Goal: Task Accomplishment & Management: Manage account settings

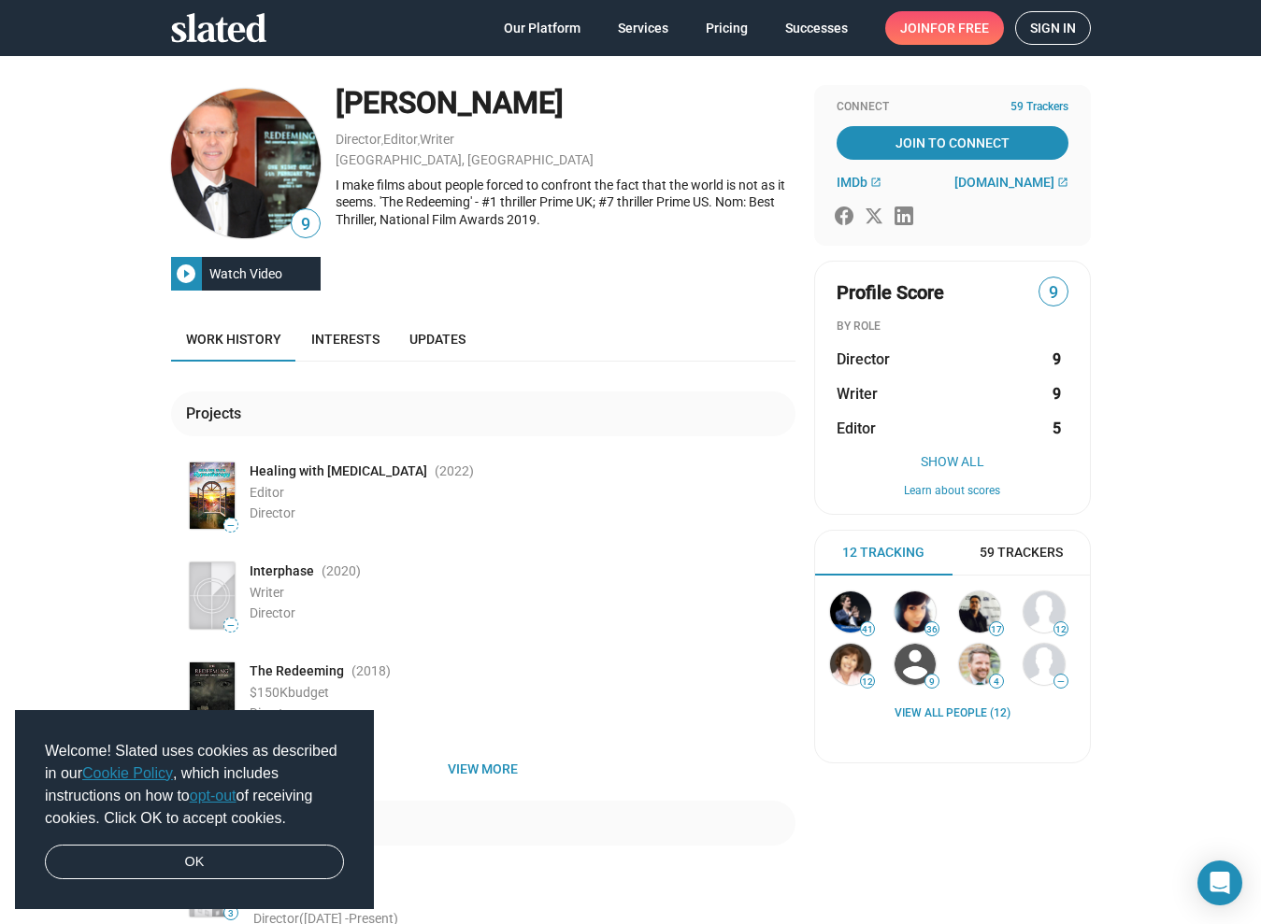
click at [1065, 28] on span "Sign in" at bounding box center [1053, 28] width 46 height 32
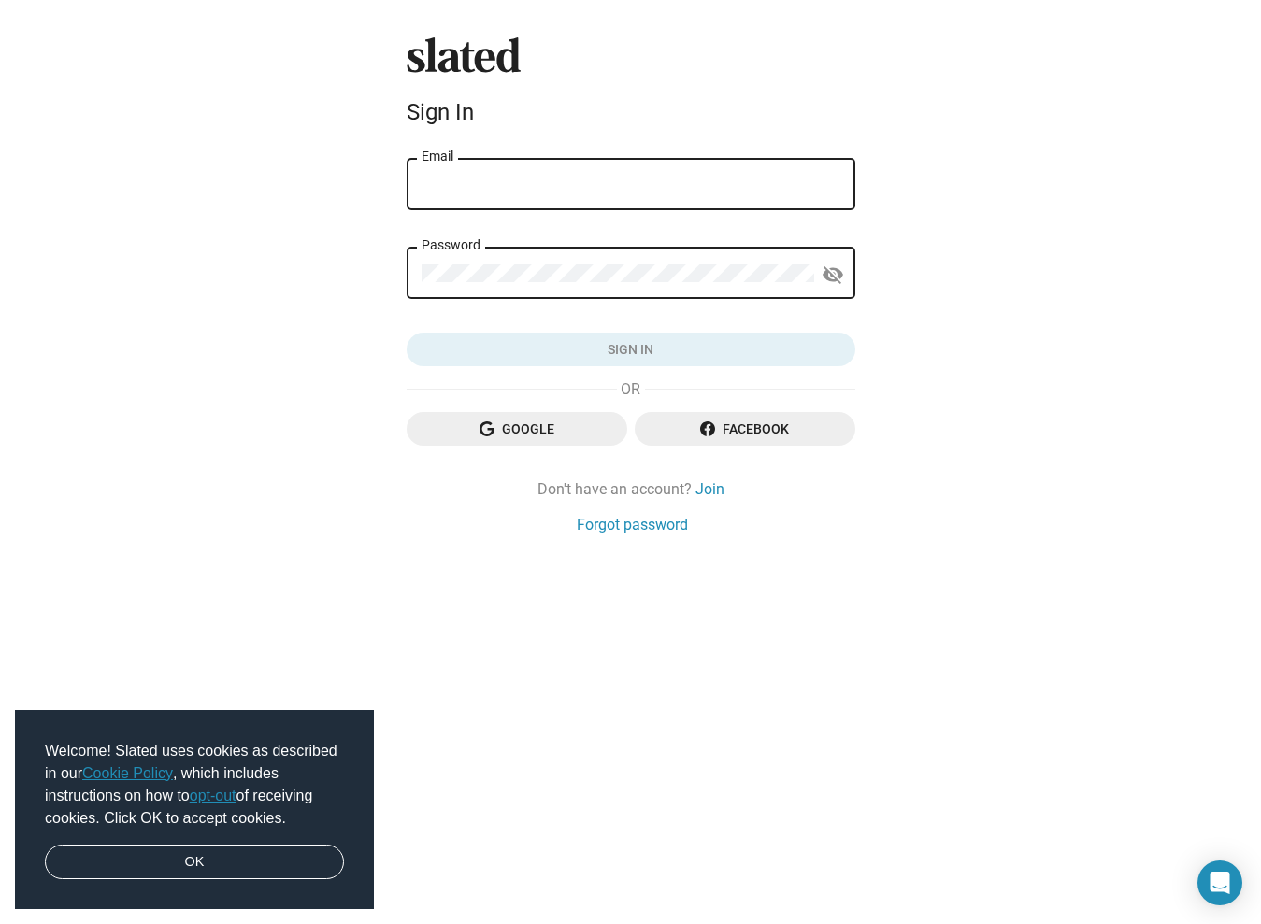
type input "[PERSON_NAME][EMAIL_ADDRESS][DOMAIN_NAME]"
click at [630, 350] on button "Sign in" at bounding box center [631, 350] width 449 height 34
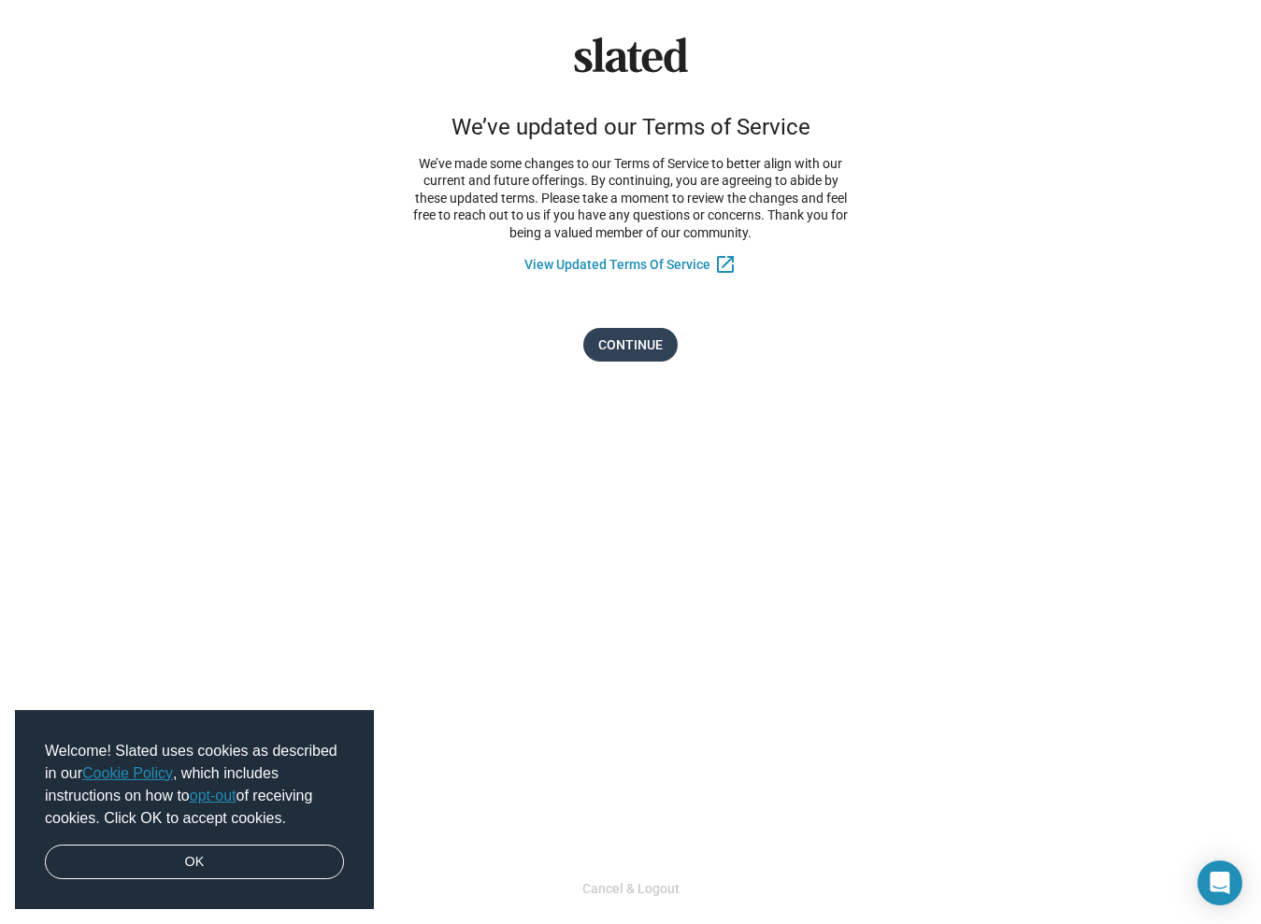
click at [647, 331] on span "Continue" at bounding box center [630, 345] width 64 height 34
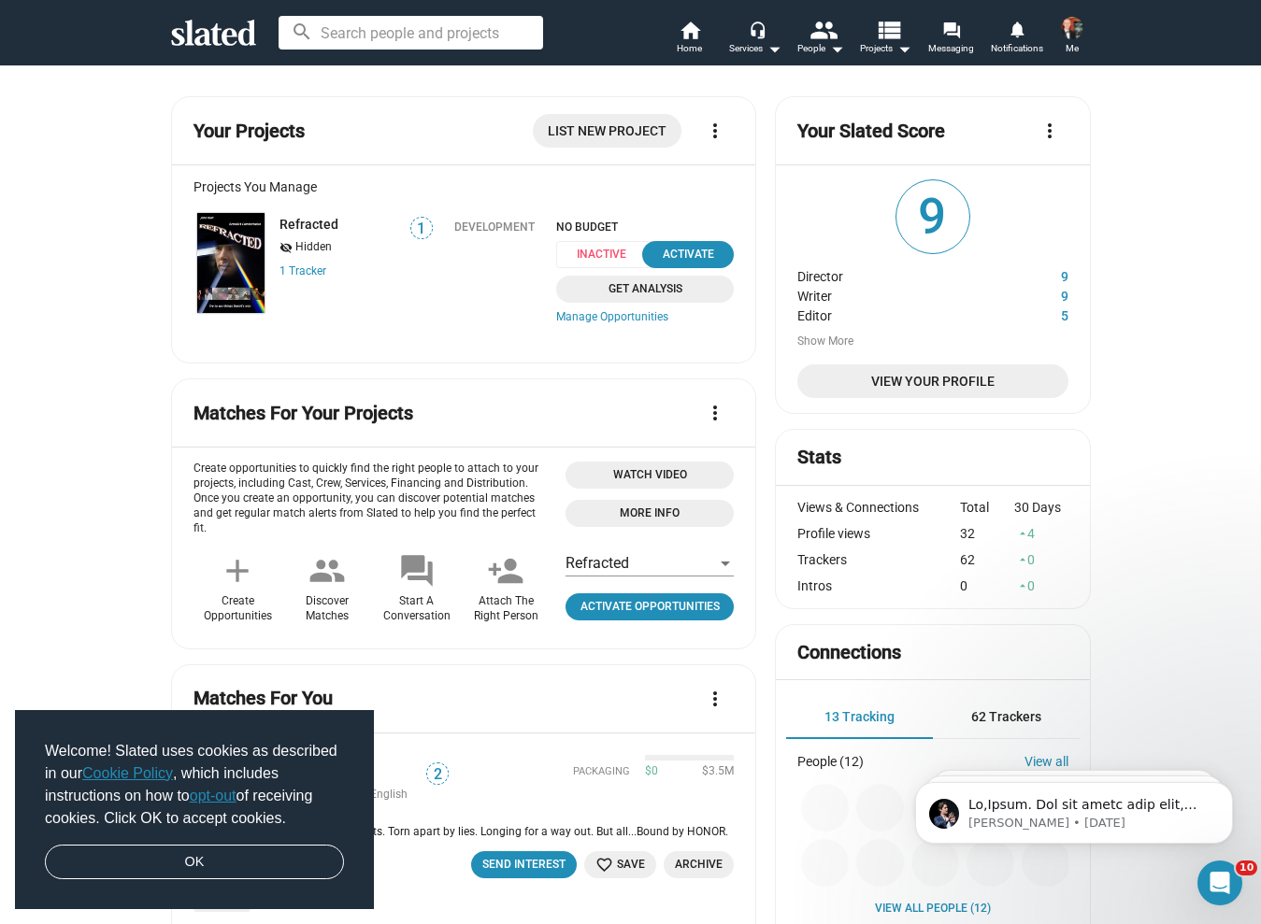
click at [1075, 31] on img at bounding box center [1072, 28] width 22 height 22
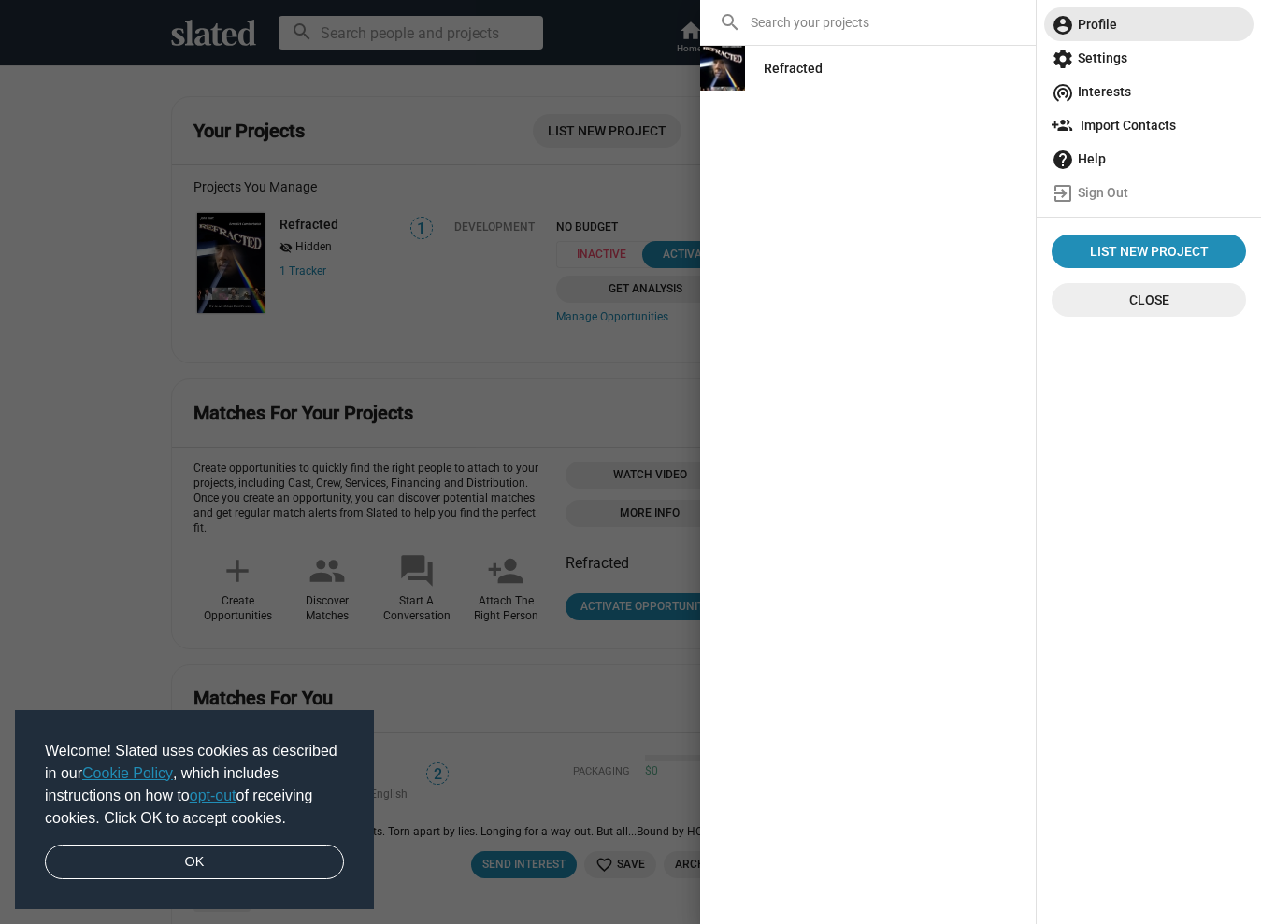
click at [1091, 24] on span "account_circle Profile" at bounding box center [1148, 24] width 194 height 34
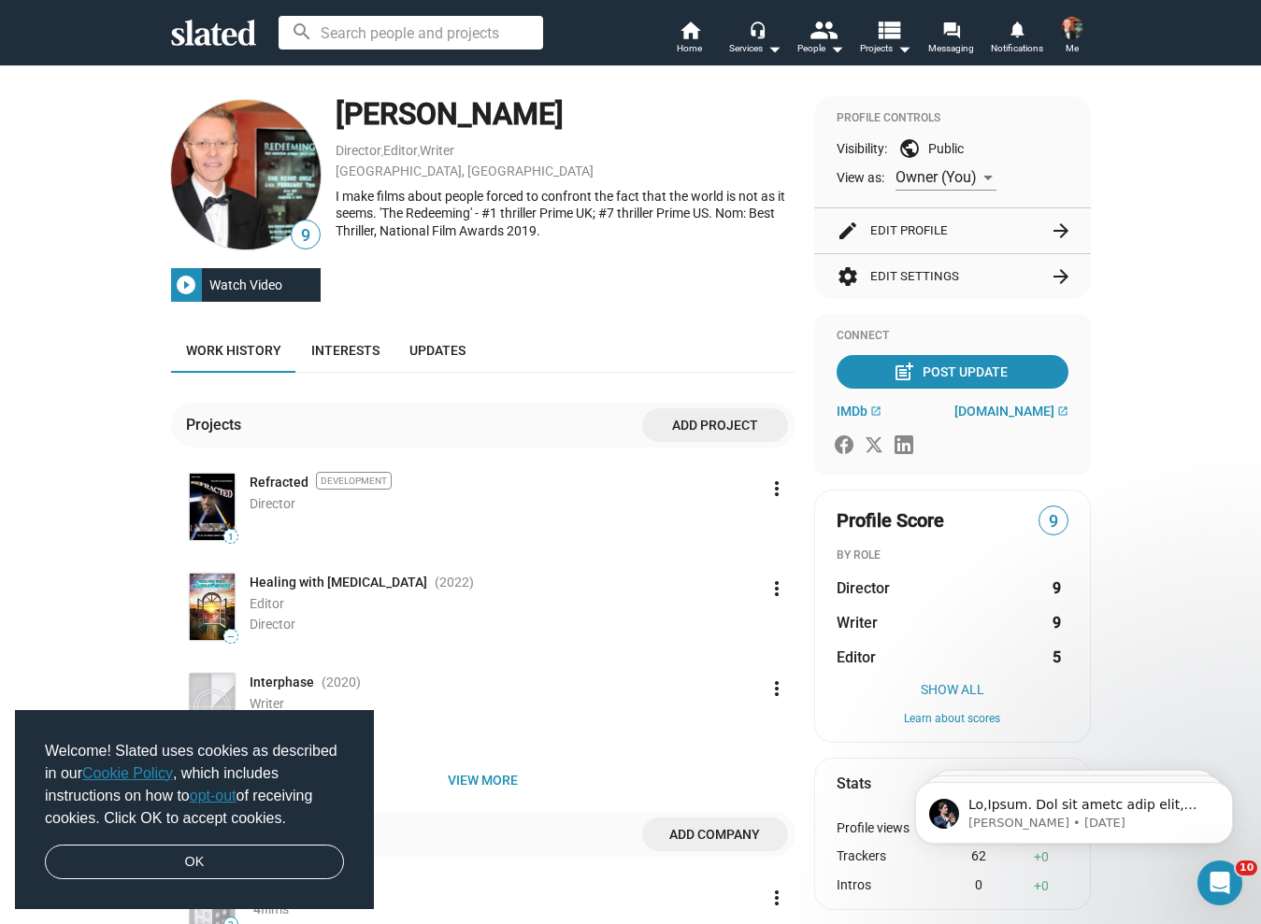
click at [849, 229] on mat-icon "edit" at bounding box center [847, 231] width 22 height 22
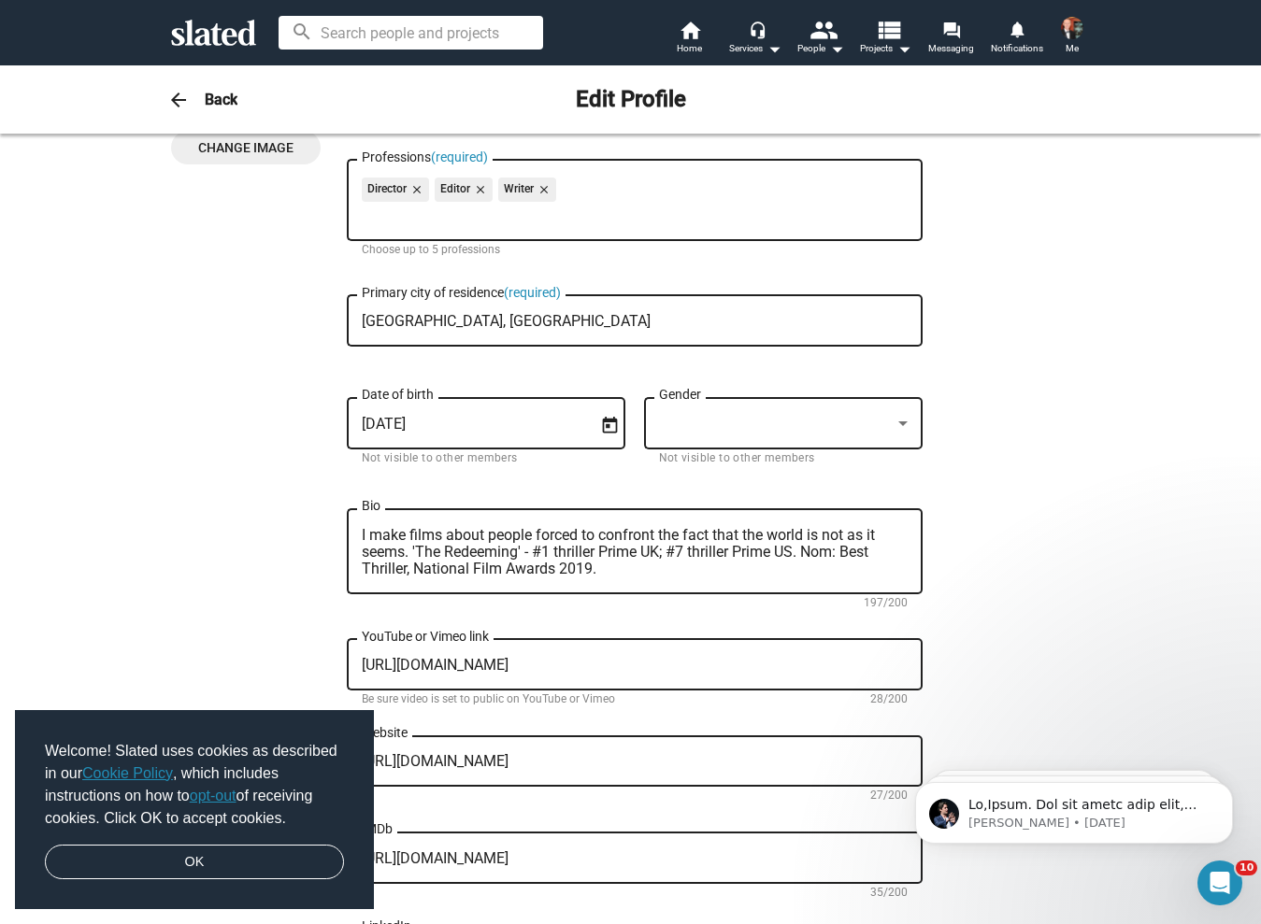
scroll to position [208, 0]
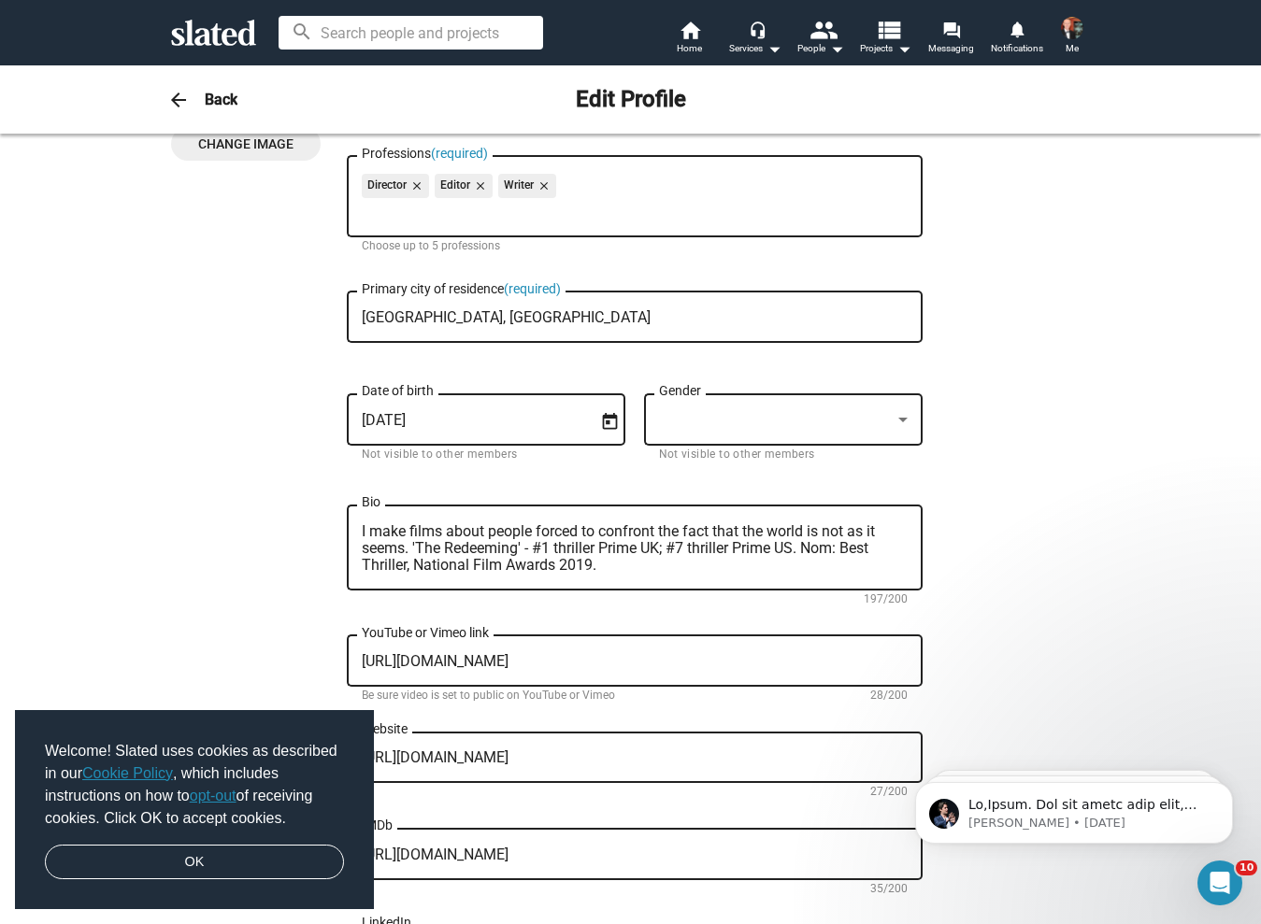
click at [373, 534] on textarea "I make films about people forced to confront the fact that the world is not as …" at bounding box center [635, 548] width 546 height 50
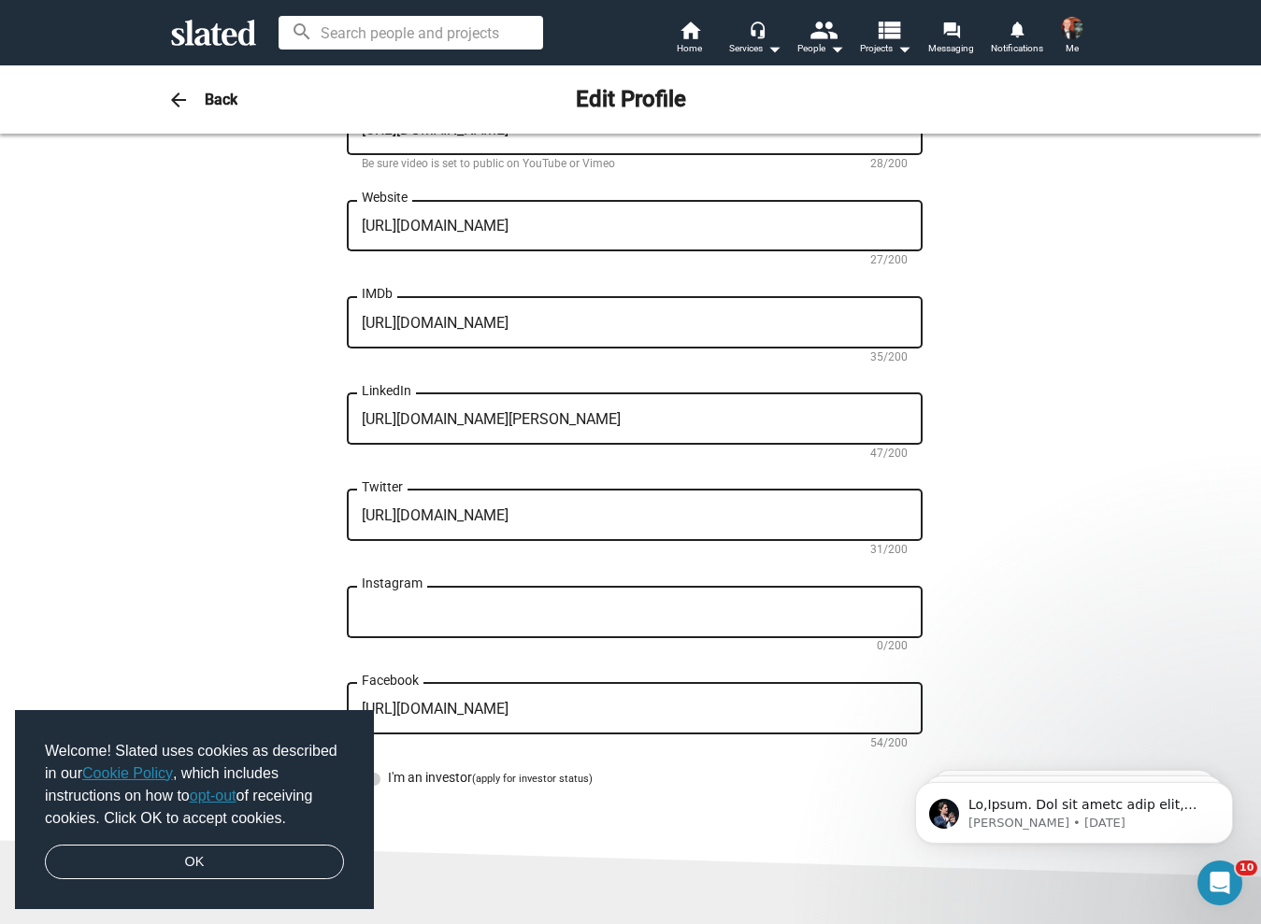
scroll to position [0, 0]
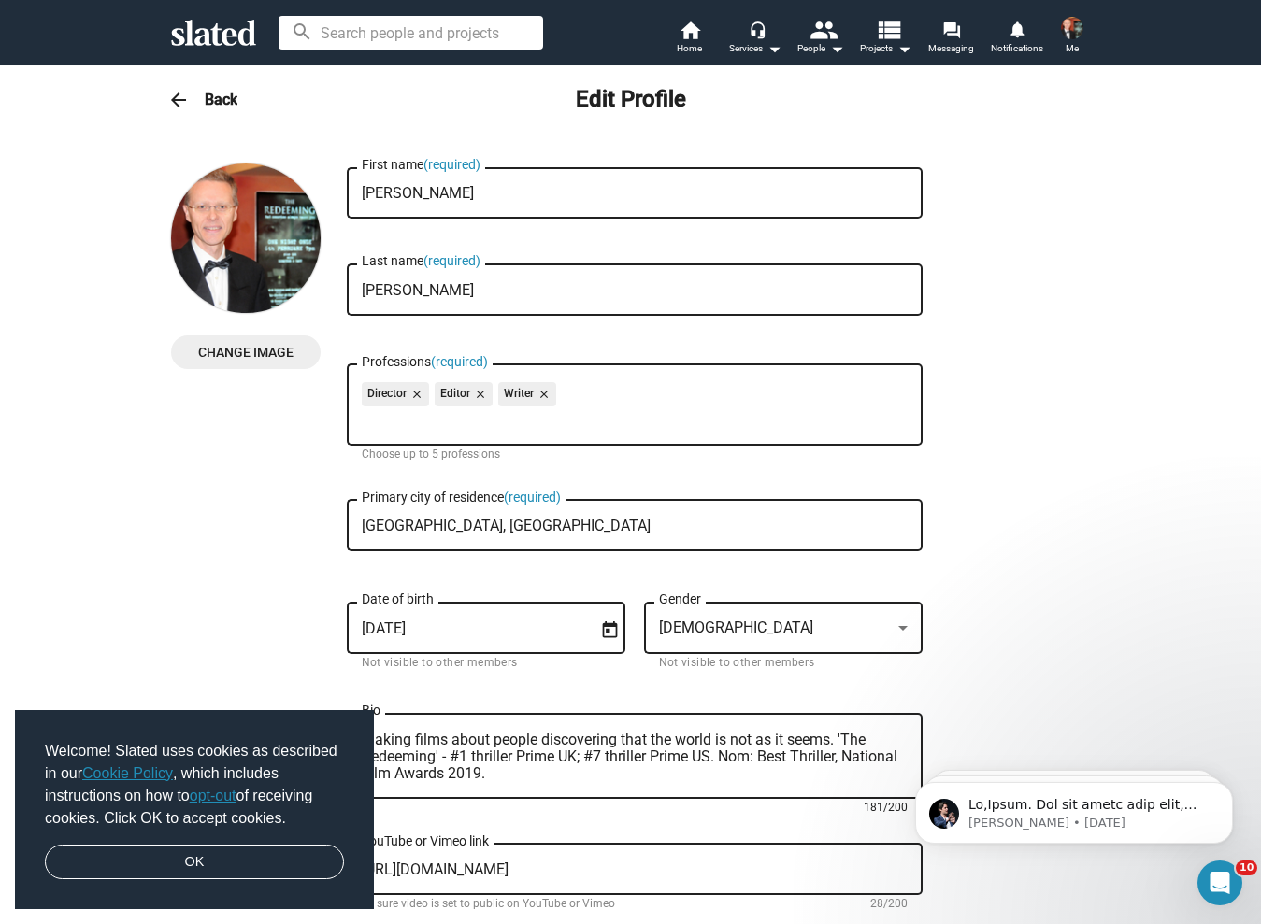
type textarea "Making films about people discovering that the world is not as it seems. 'The R…"
click at [237, 453] on div "Change Image Change Image Brian First name (required) Barnes Last name (require…" at bounding box center [631, 847] width 920 height 1367
click at [211, 102] on h3 "Back" at bounding box center [221, 100] width 33 height 20
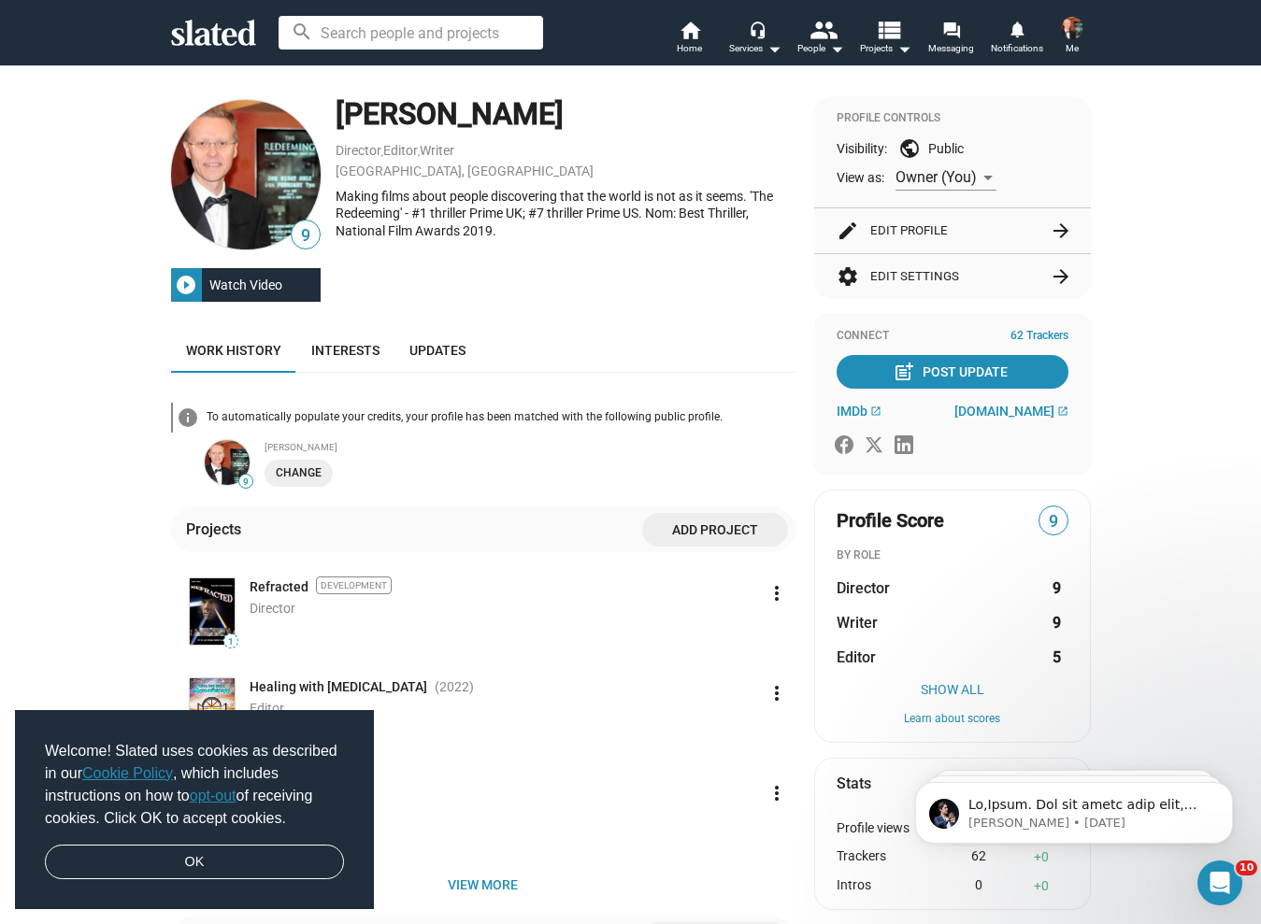
drag, startPoint x: 207, startPoint y: 101, endPoint x: 193, endPoint y: 104, distance: 15.2
click at [205, 103] on div "9 play_circle_filled Watch Video Brian Barnes Director , Editor , Writer London…" at bounding box center [631, 712] width 920 height 1232
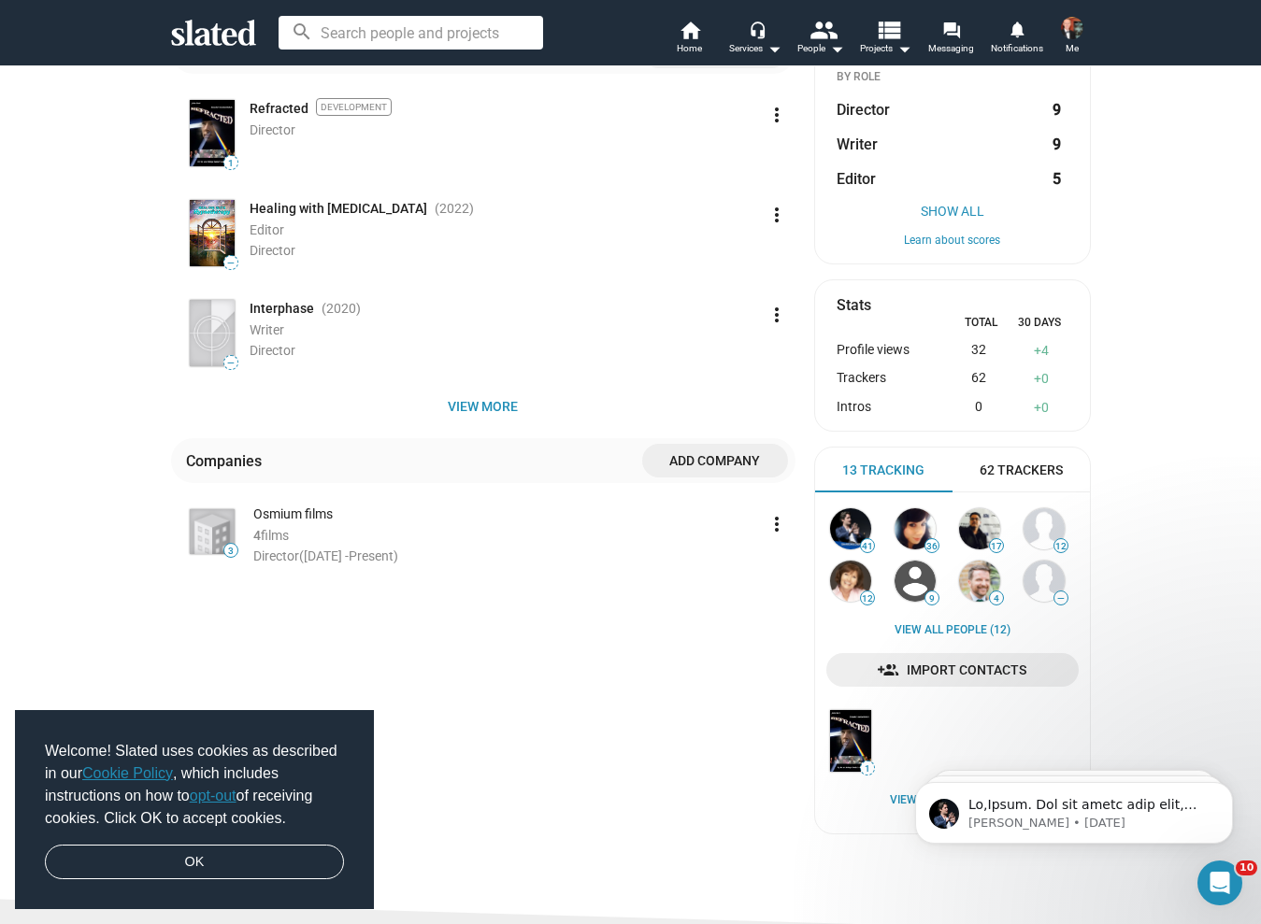
scroll to position [475, 0]
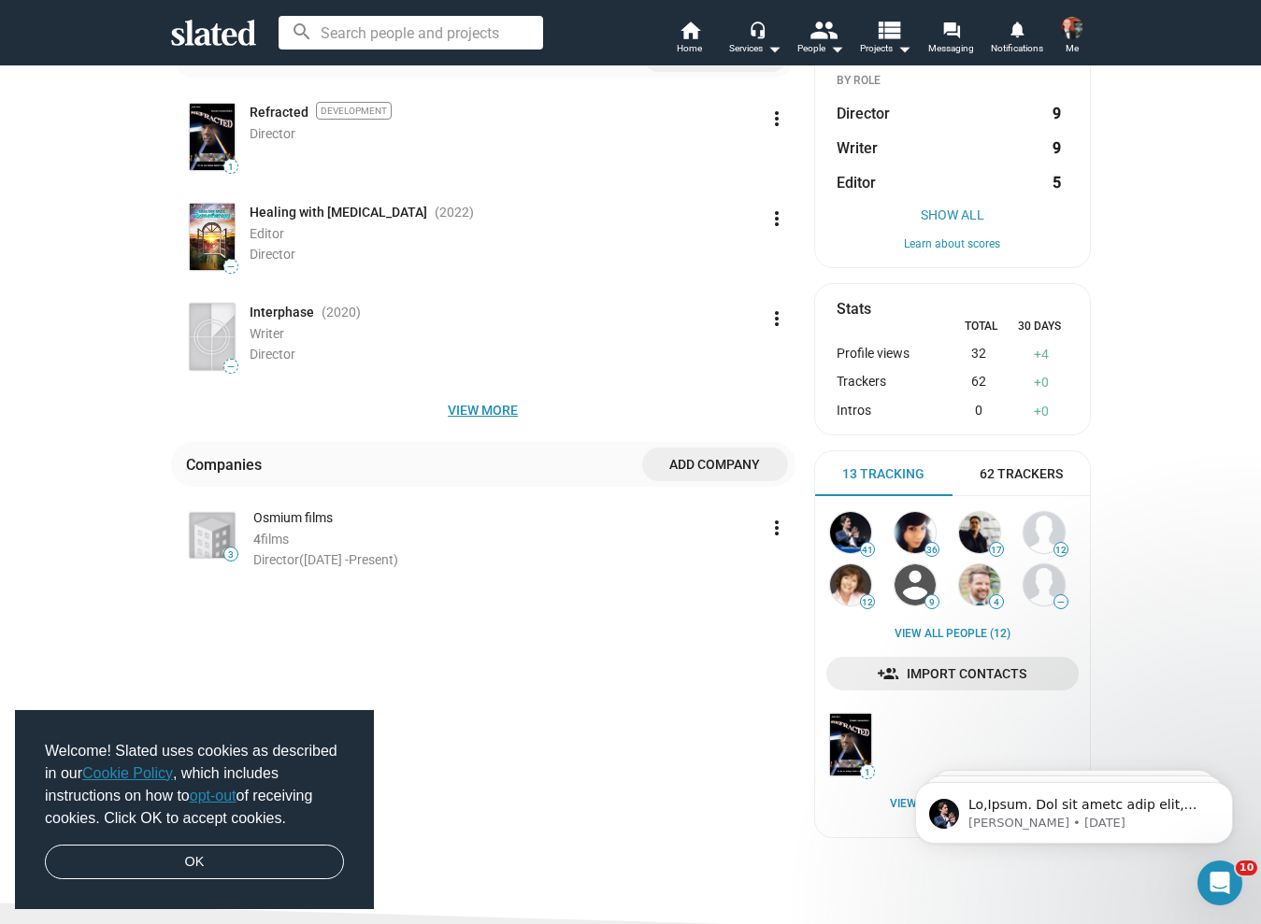
click at [469, 412] on span "View more" at bounding box center [483, 410] width 594 height 34
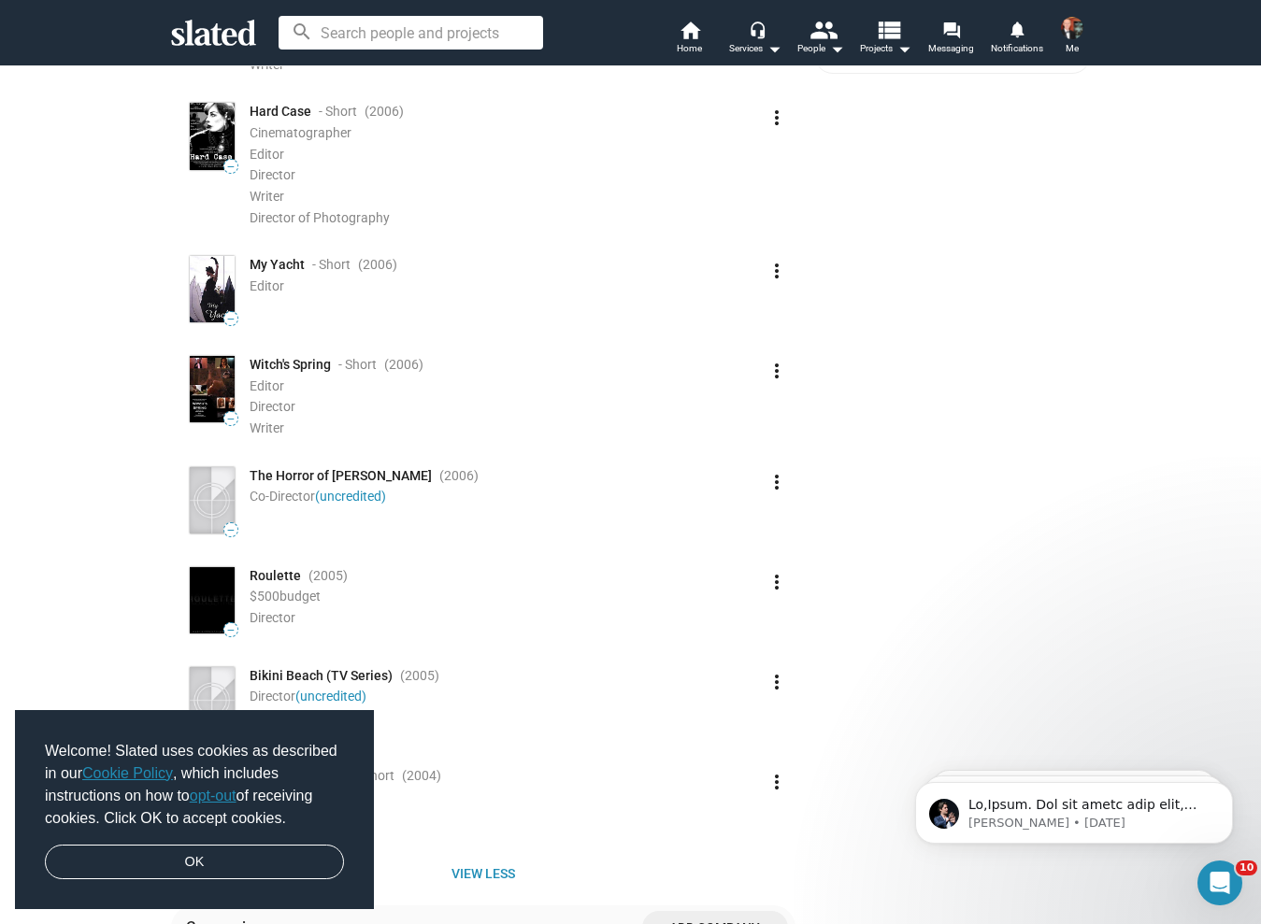
scroll to position [1459, 0]
